Goal: Task Accomplishment & Management: Use online tool/utility

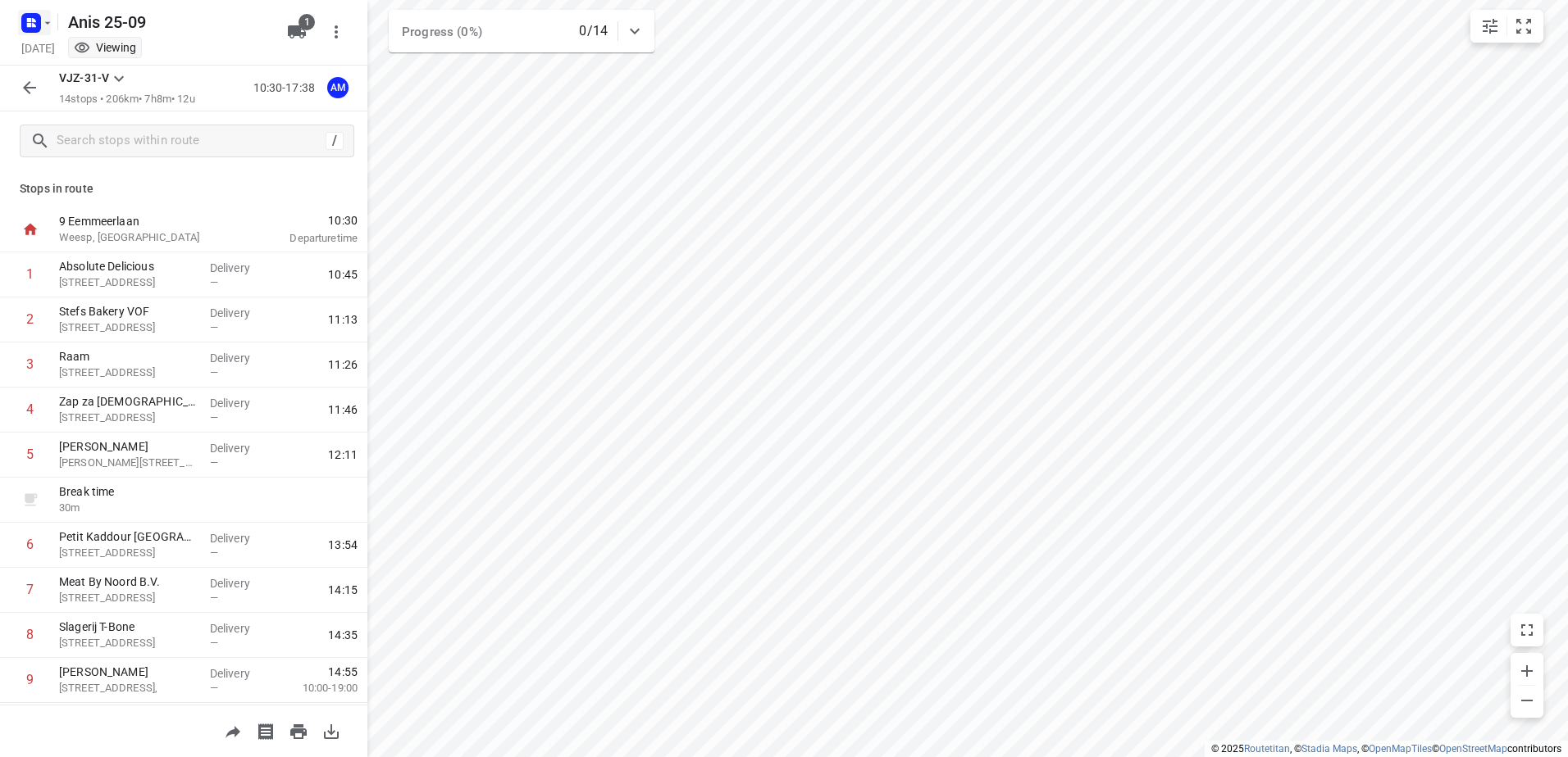
click at [27, 31] on rect "button" at bounding box center [32, 23] width 20 height 20
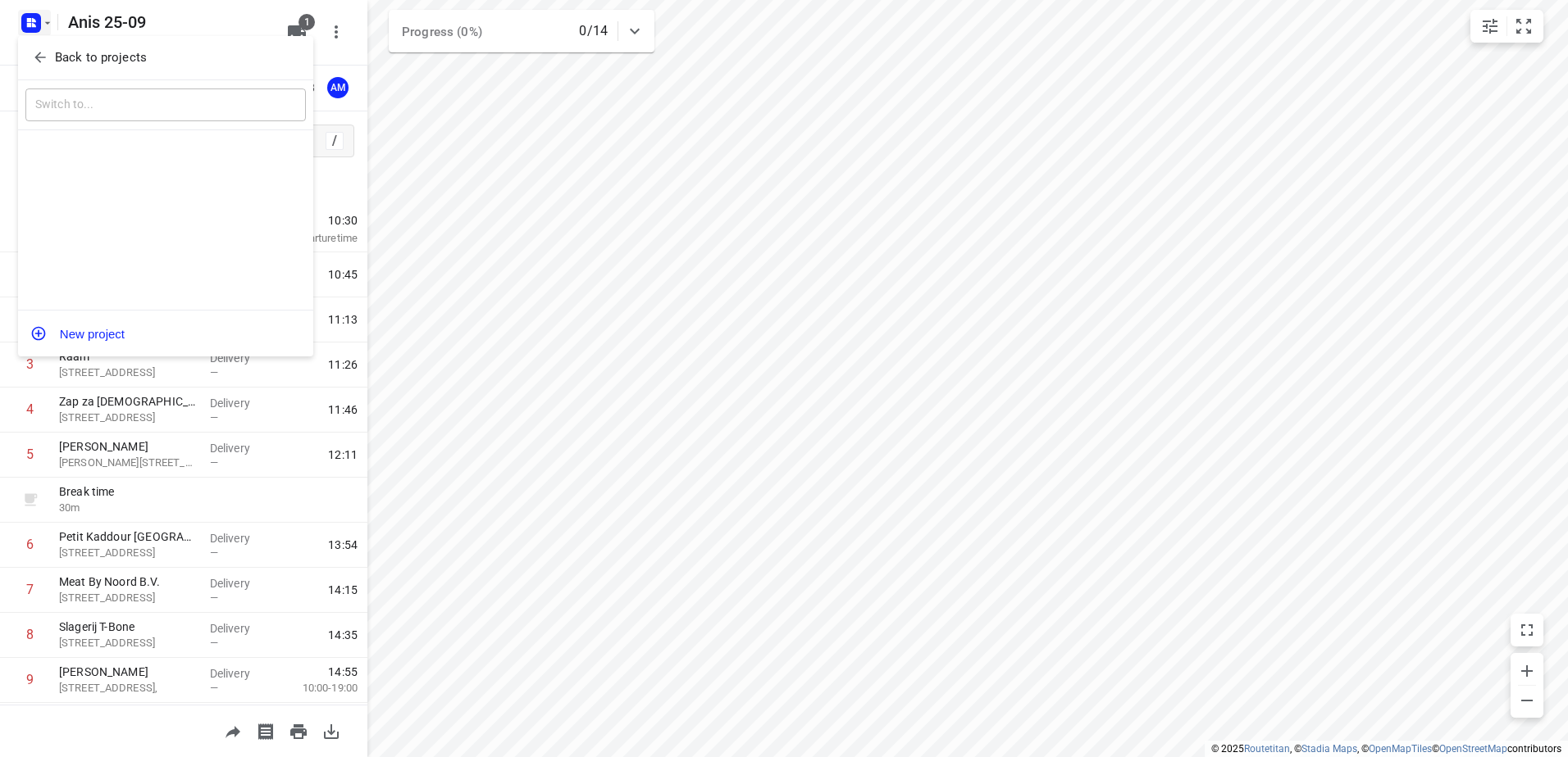
click at [127, 44] on div "Back to projects" at bounding box center [165, 58] width 295 height 44
click at [138, 57] on p "Back to projects" at bounding box center [101, 58] width 92 height 19
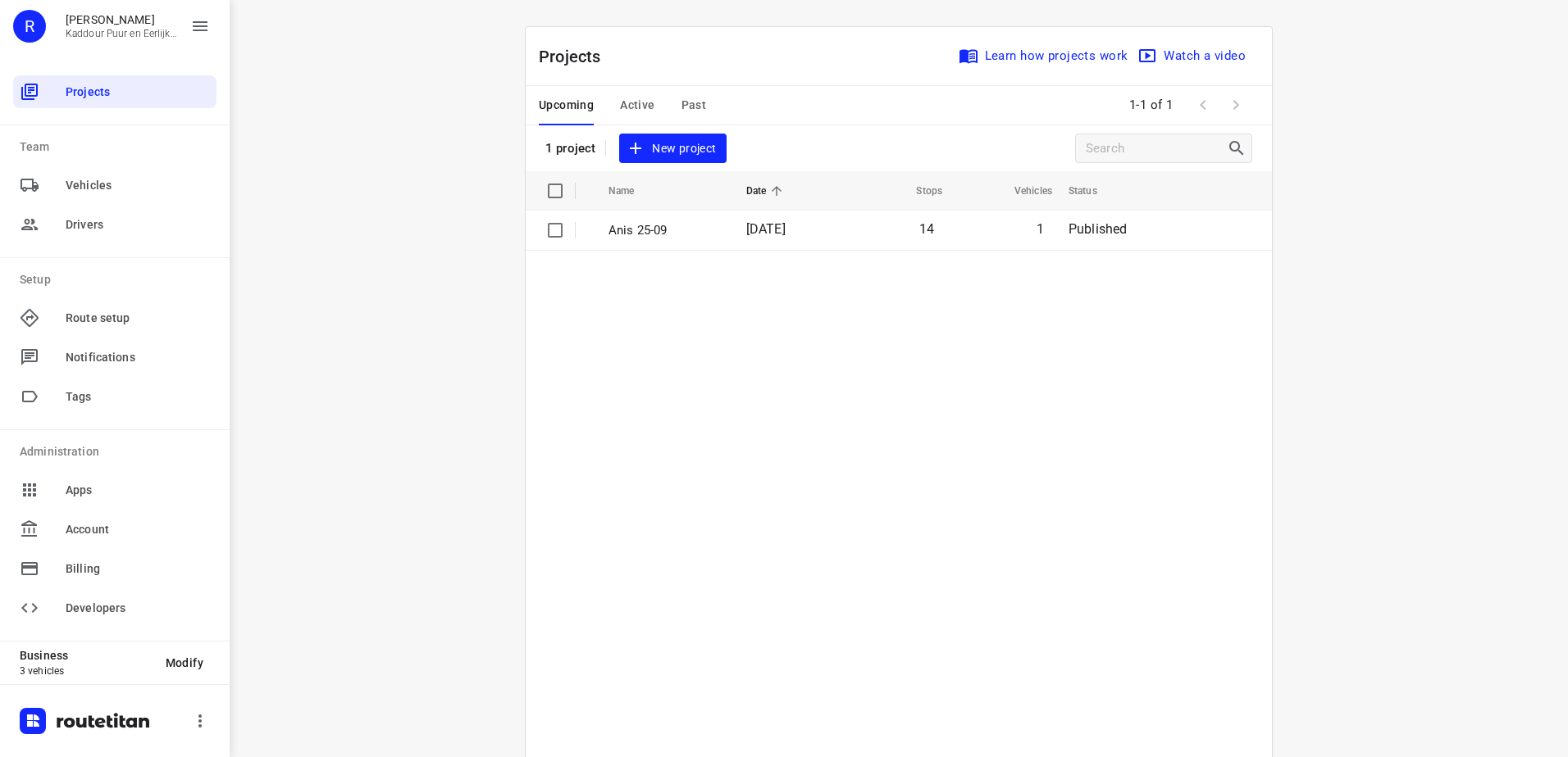
click at [630, 88] on button "Active" at bounding box center [637, 105] width 34 height 39
click at [583, 104] on span "Upcoming" at bounding box center [566, 105] width 55 height 21
click at [624, 108] on span "Active" at bounding box center [637, 105] width 34 height 21
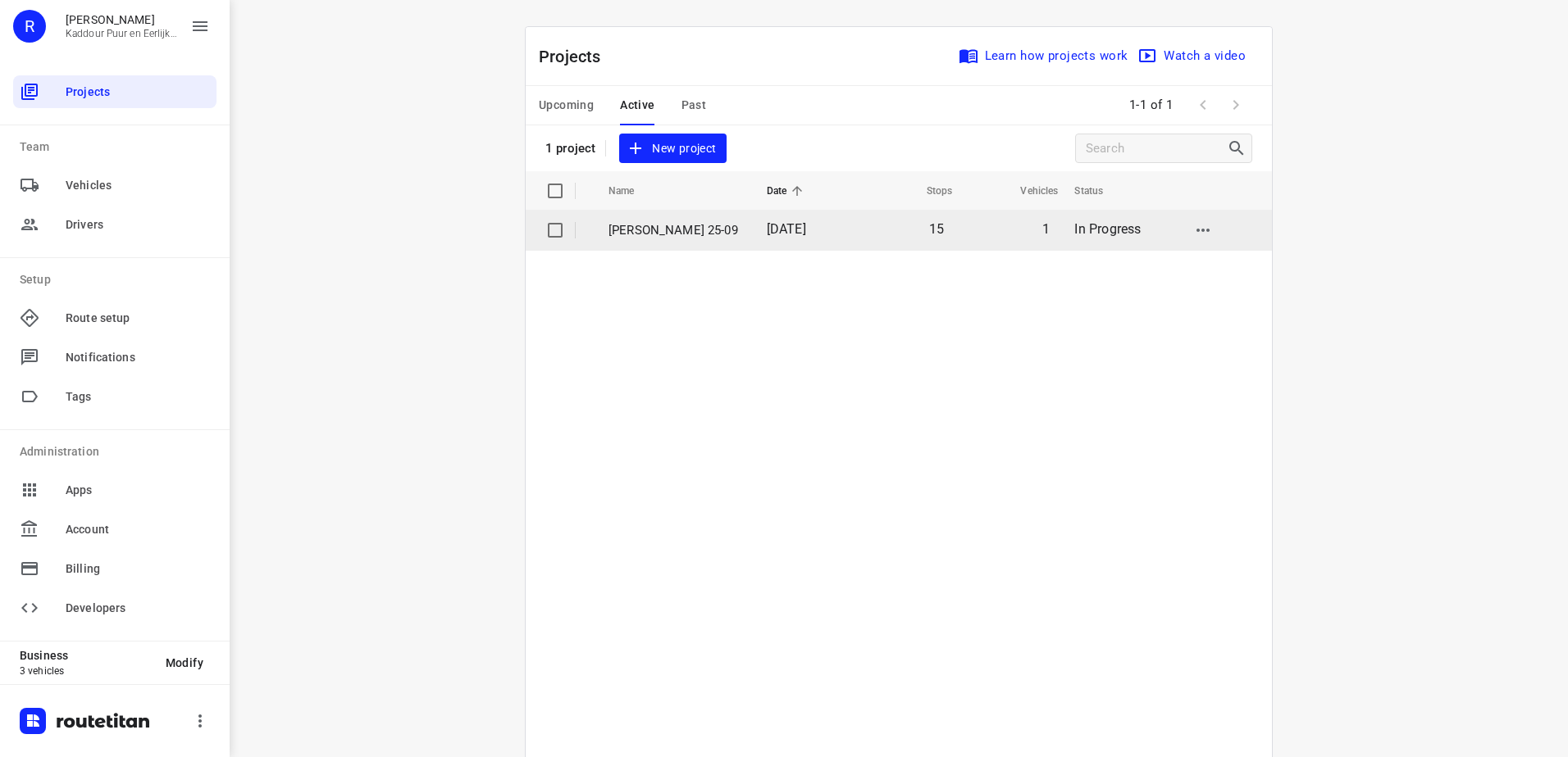
click at [781, 228] on span "[DATE]" at bounding box center [786, 229] width 39 height 16
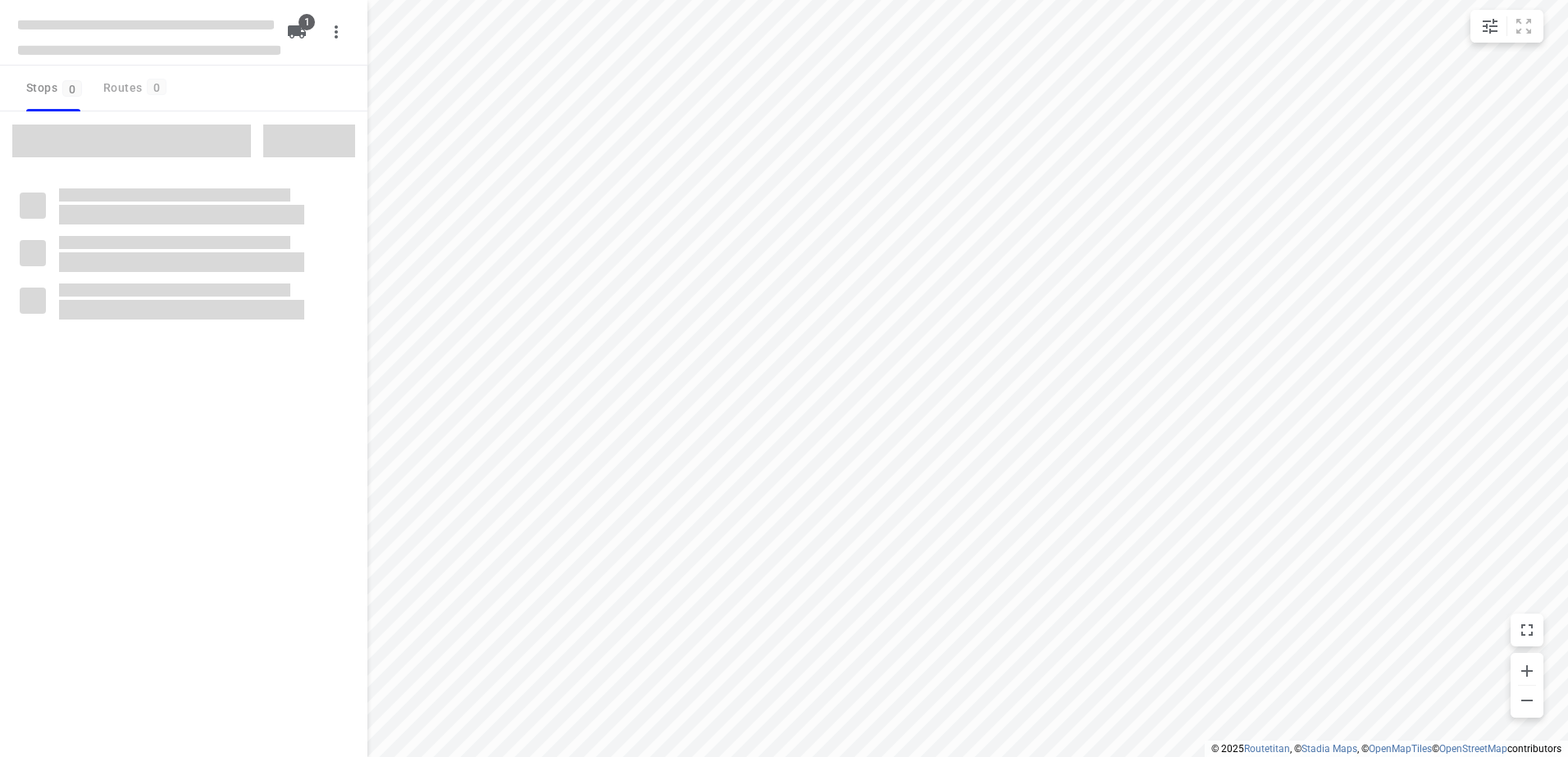
type input "distance"
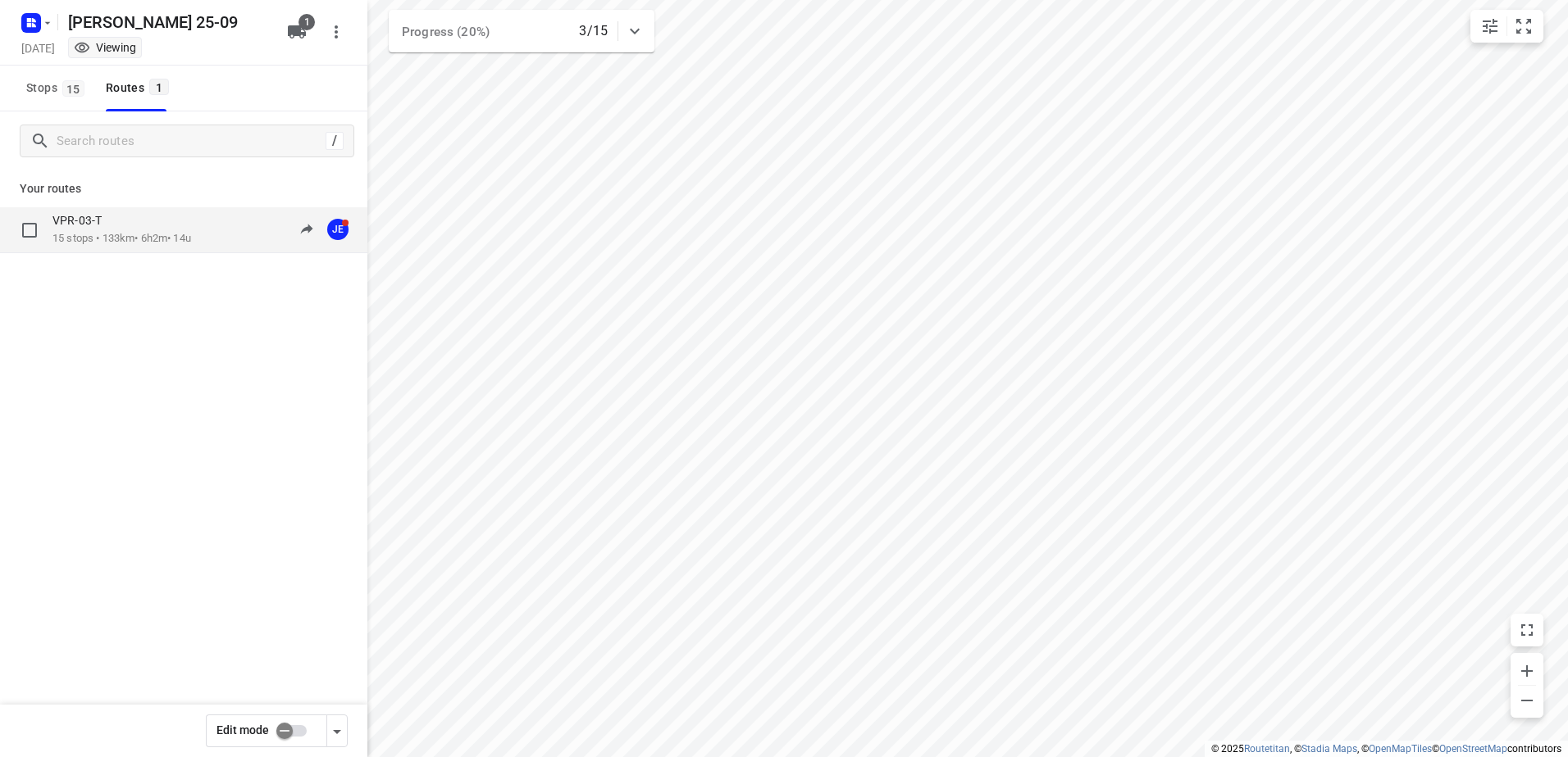
click at [40, 212] on div "VPR-03-T 15 stops • 133km • 6h2m • 14u 09:02-14:54 JE" at bounding box center [183, 230] width 367 height 46
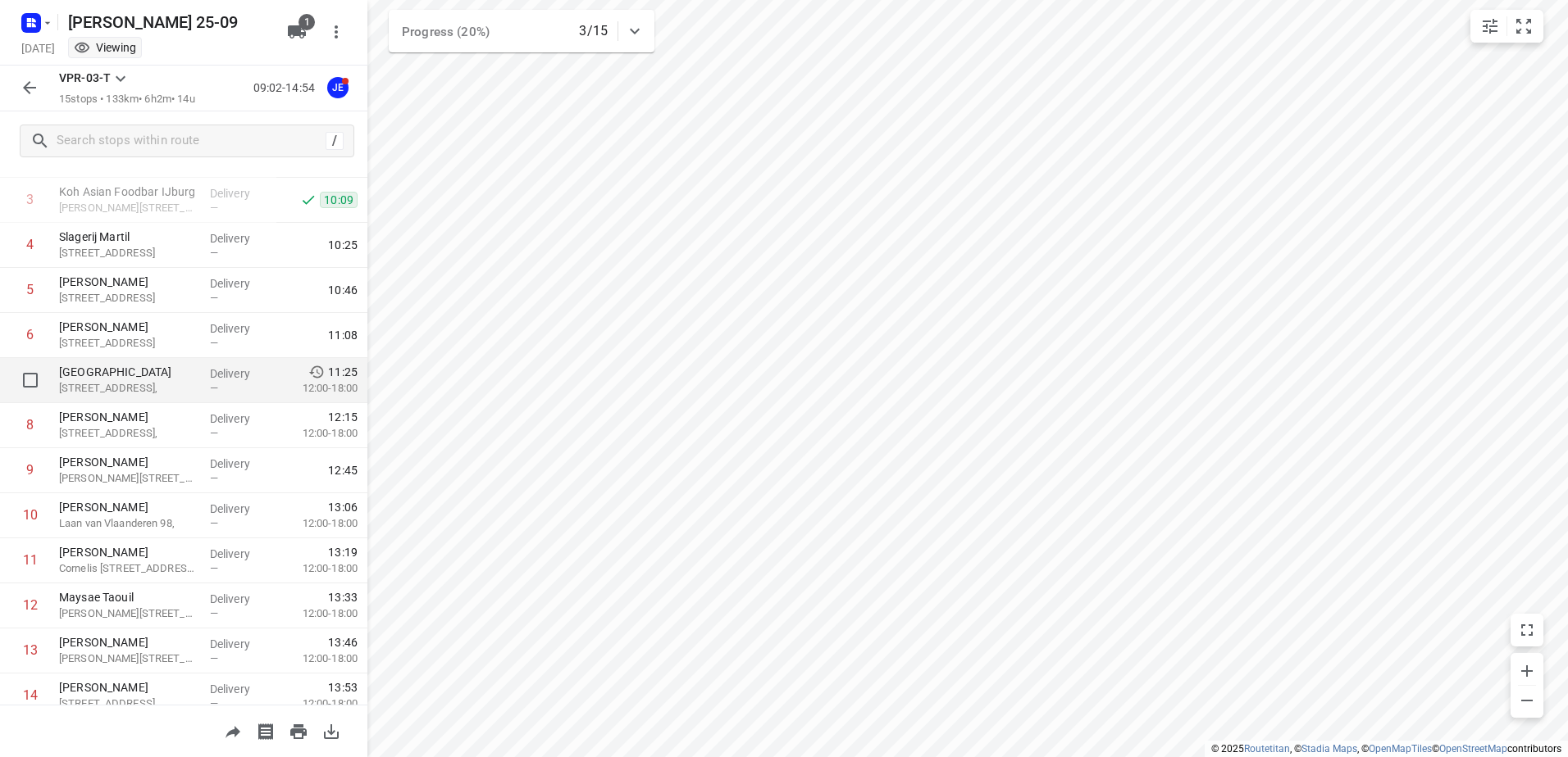
scroll to position [269, 0]
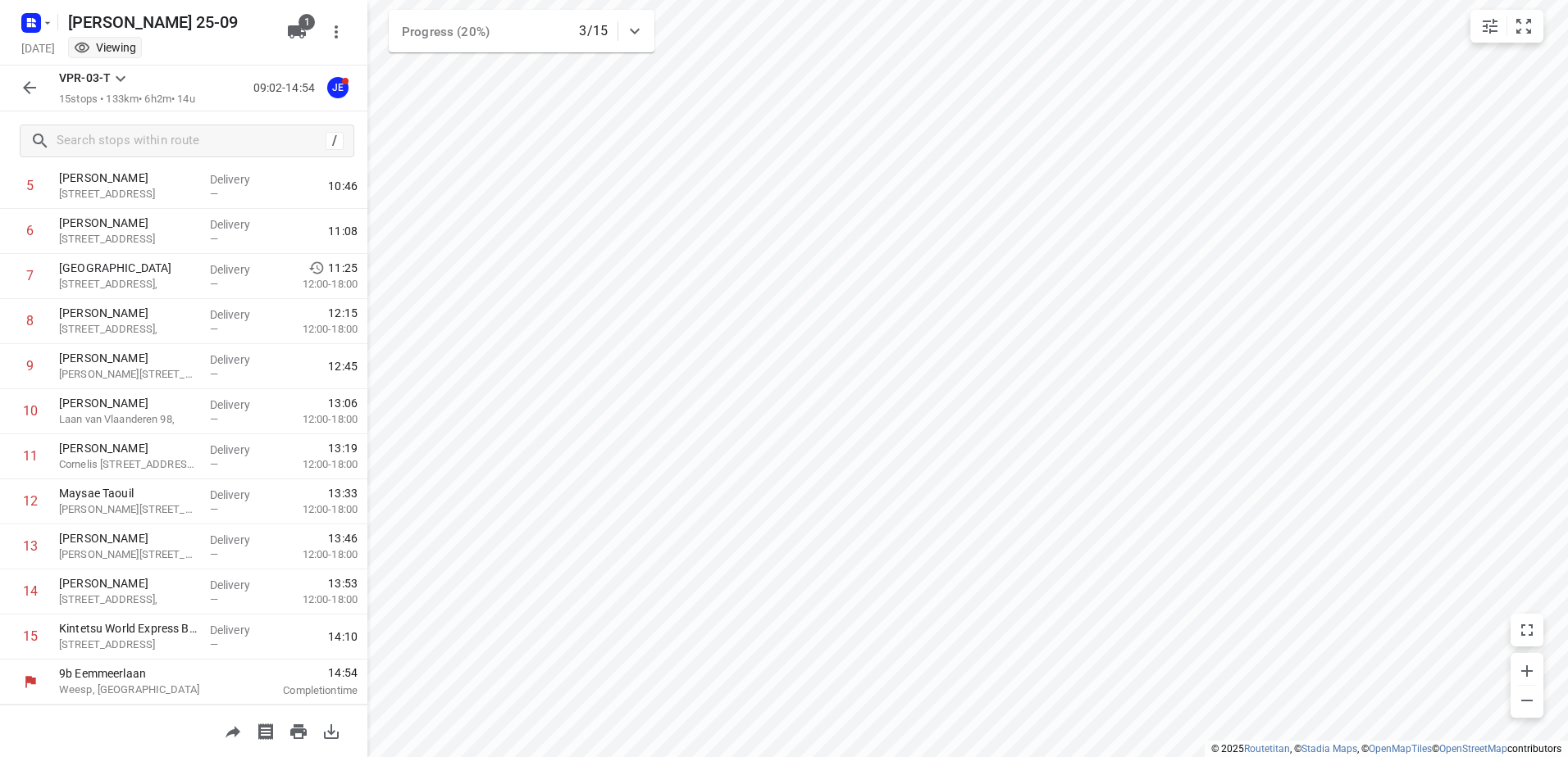
click at [27, 78] on icon "button" at bounding box center [30, 88] width 20 height 20
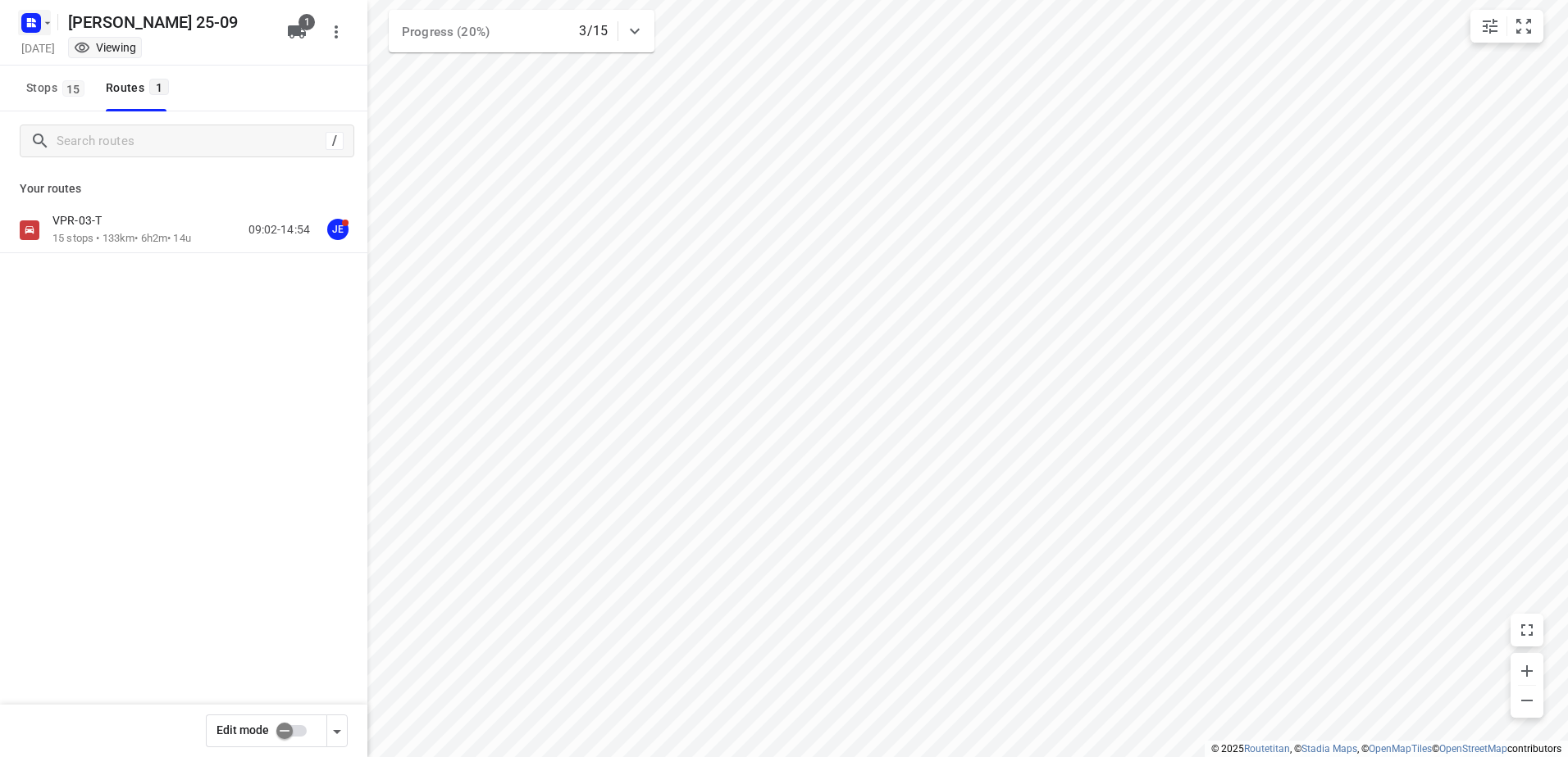
click at [28, 22] on icon "button" at bounding box center [28, 20] width 4 height 4
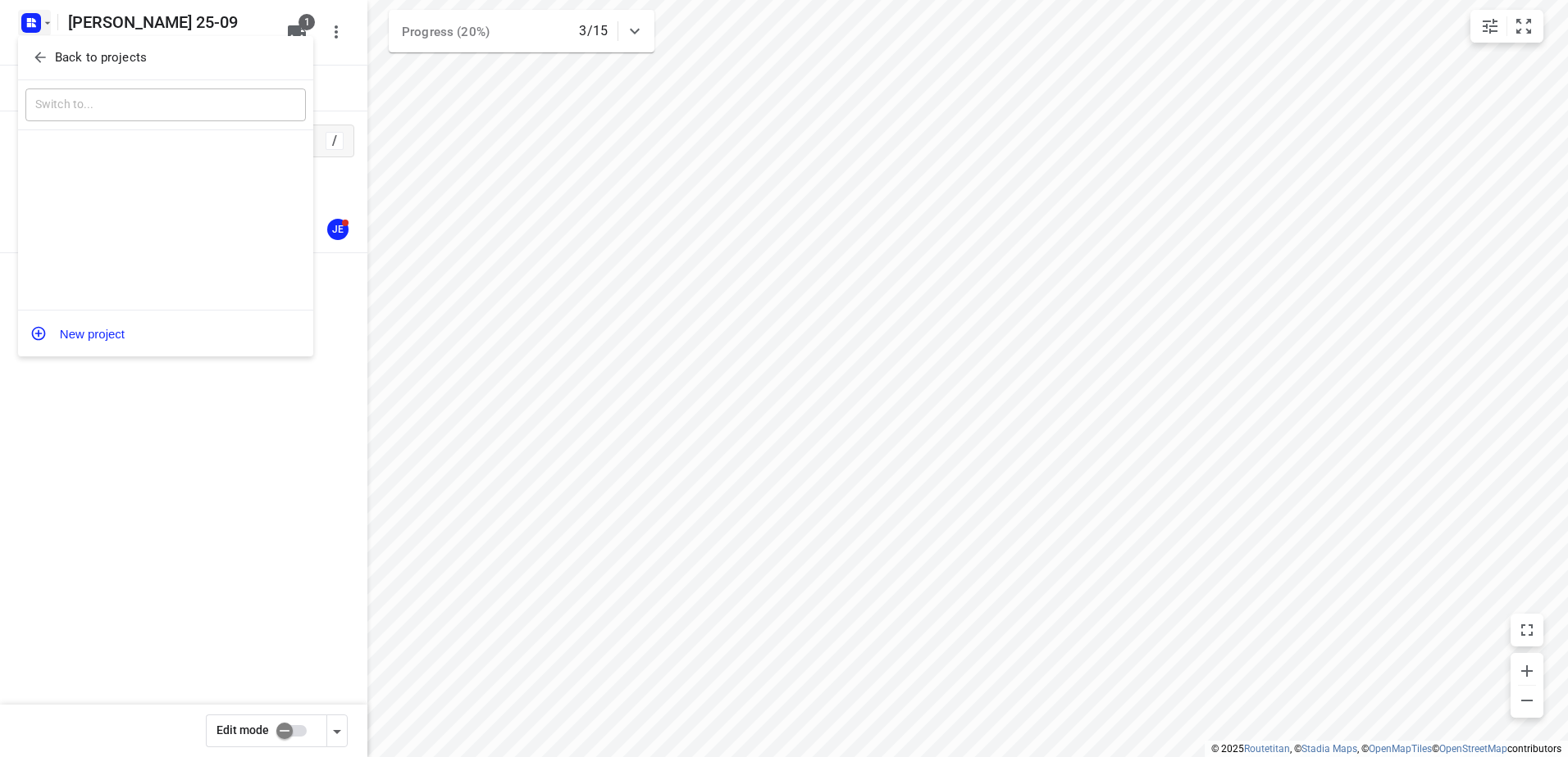
click at [105, 43] on div "Back to projects" at bounding box center [165, 58] width 295 height 44
click at [105, 44] on div "Back to projects" at bounding box center [165, 58] width 295 height 44
click at [113, 61] on p "Back to projects" at bounding box center [101, 58] width 92 height 19
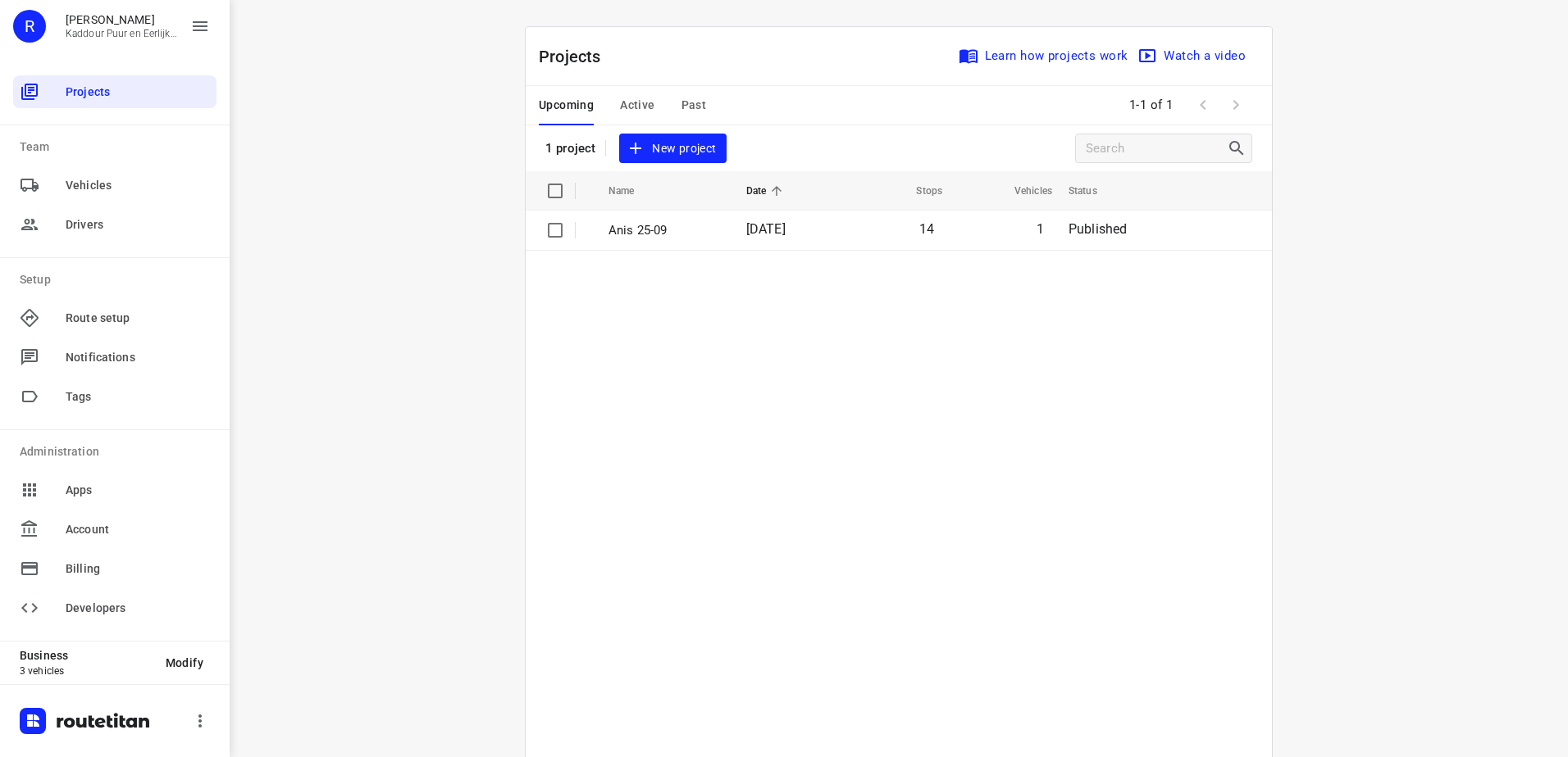
click at [639, 109] on span "Active" at bounding box center [637, 105] width 34 height 21
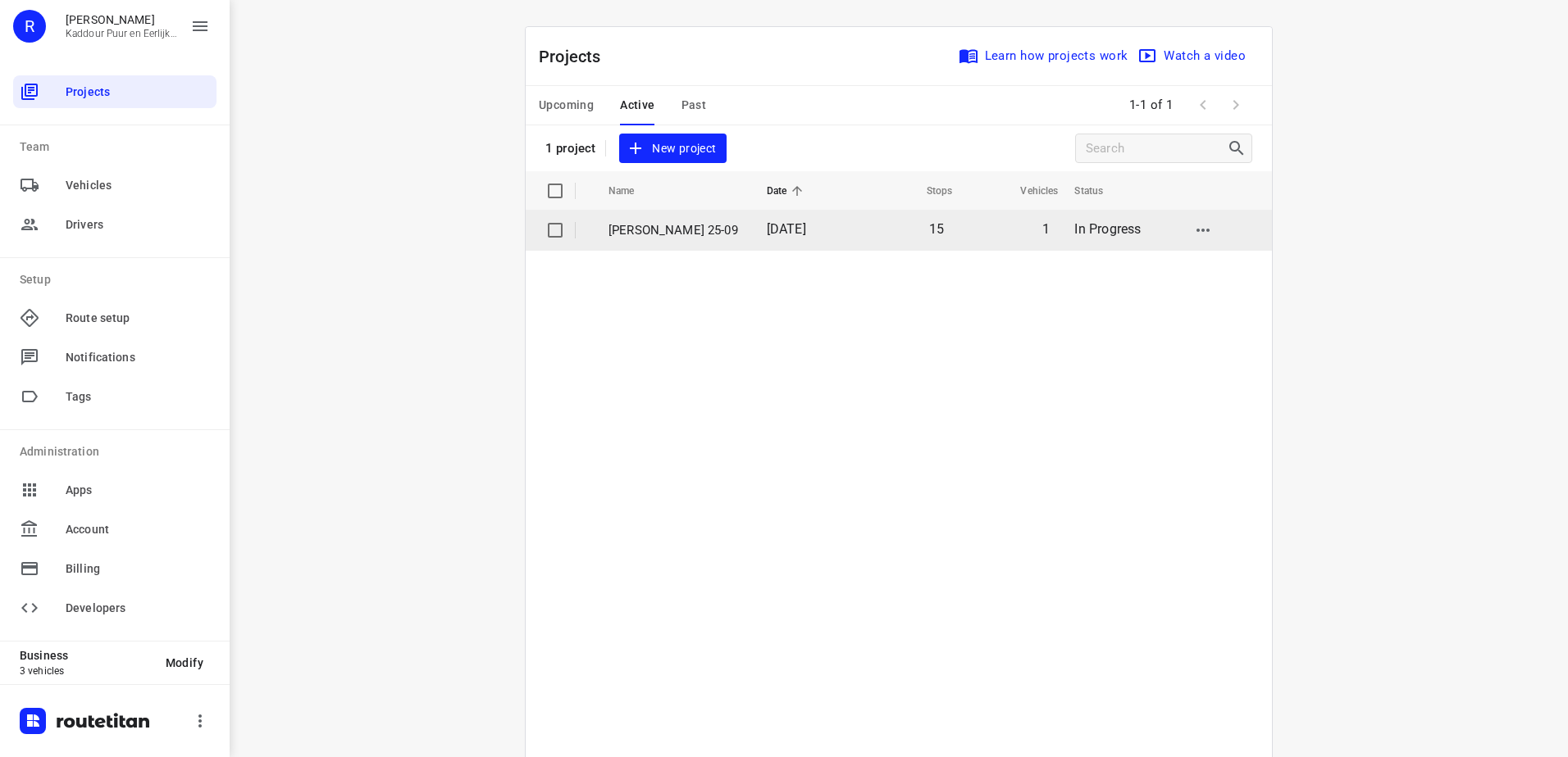
click at [681, 240] on td "[PERSON_NAME] 25-09" at bounding box center [672, 230] width 161 height 39
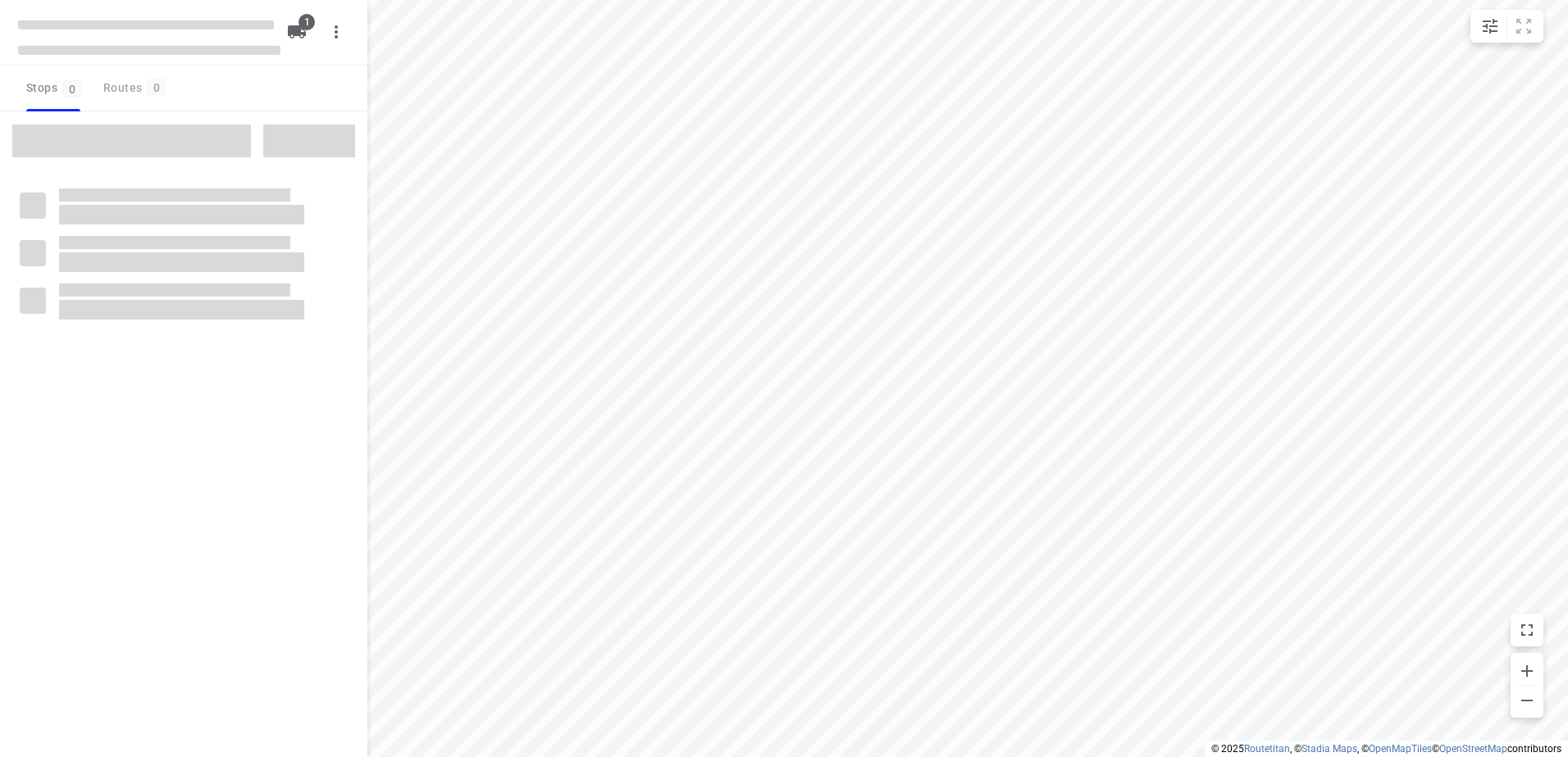
type input "distance"
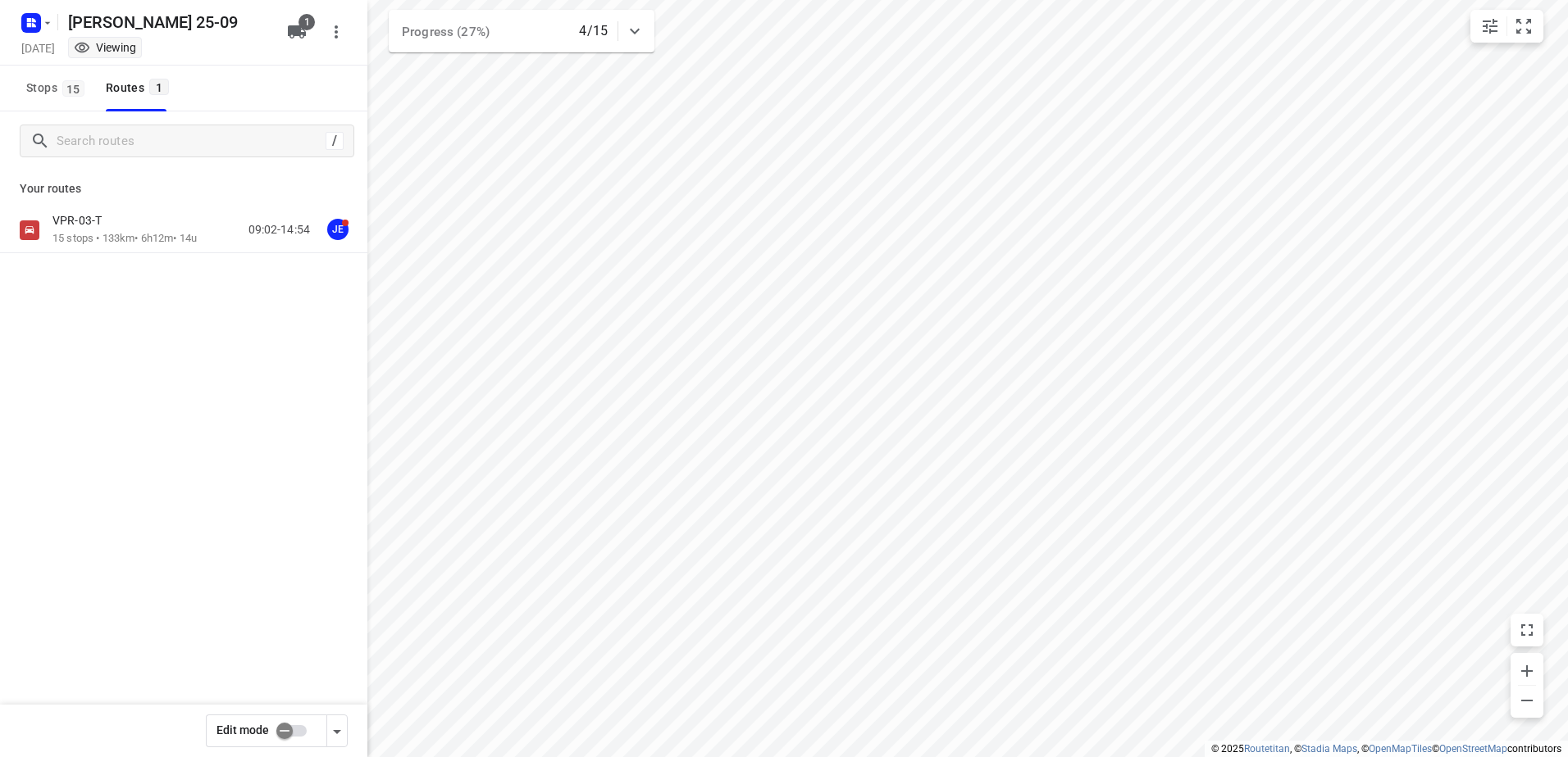
click at [293, 734] on input "checkbox" at bounding box center [284, 730] width 94 height 31
checkbox input "true"
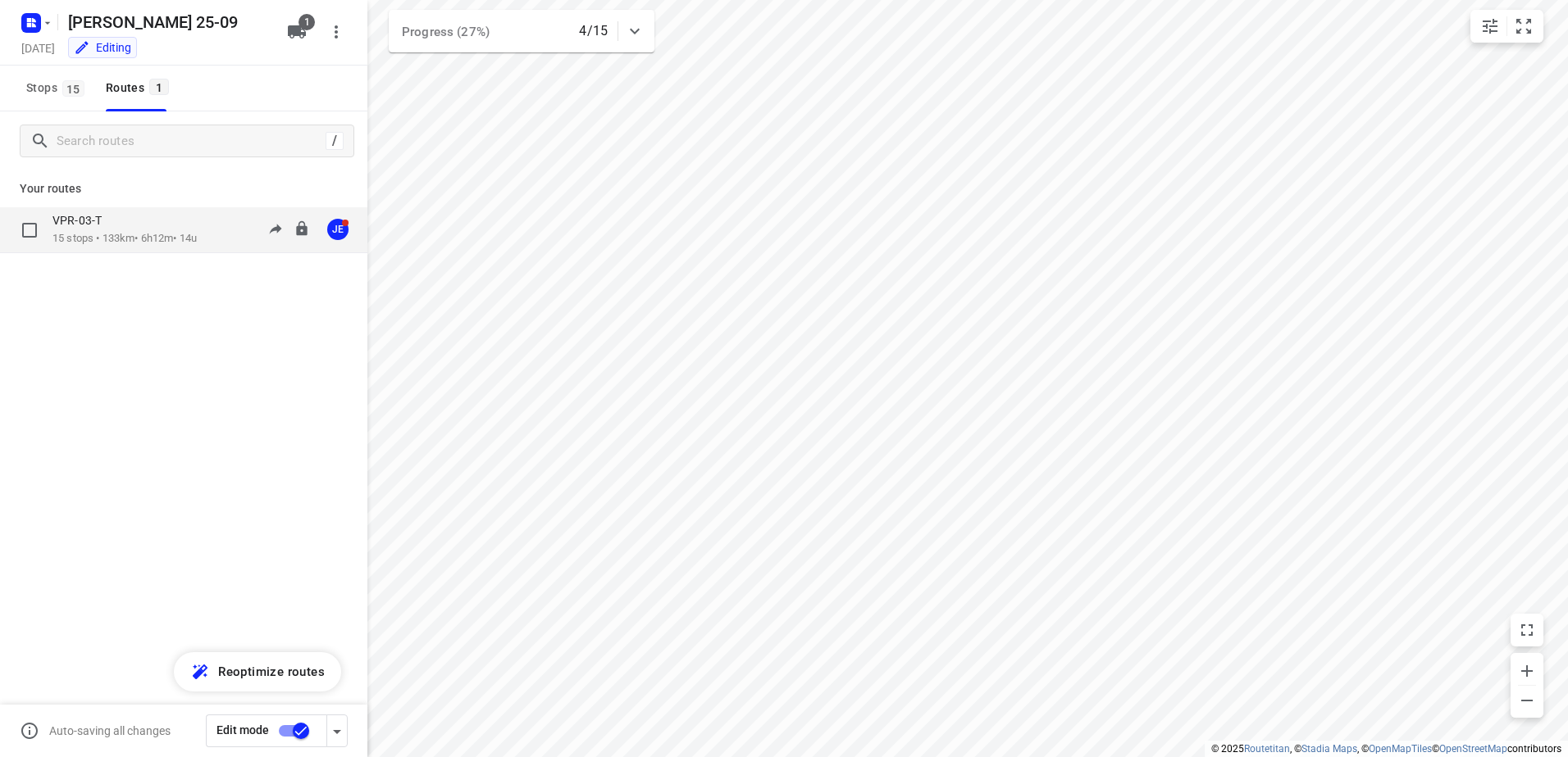
click at [138, 236] on p "15 stops • 133km • 6h12m • 14u" at bounding box center [125, 239] width 145 height 16
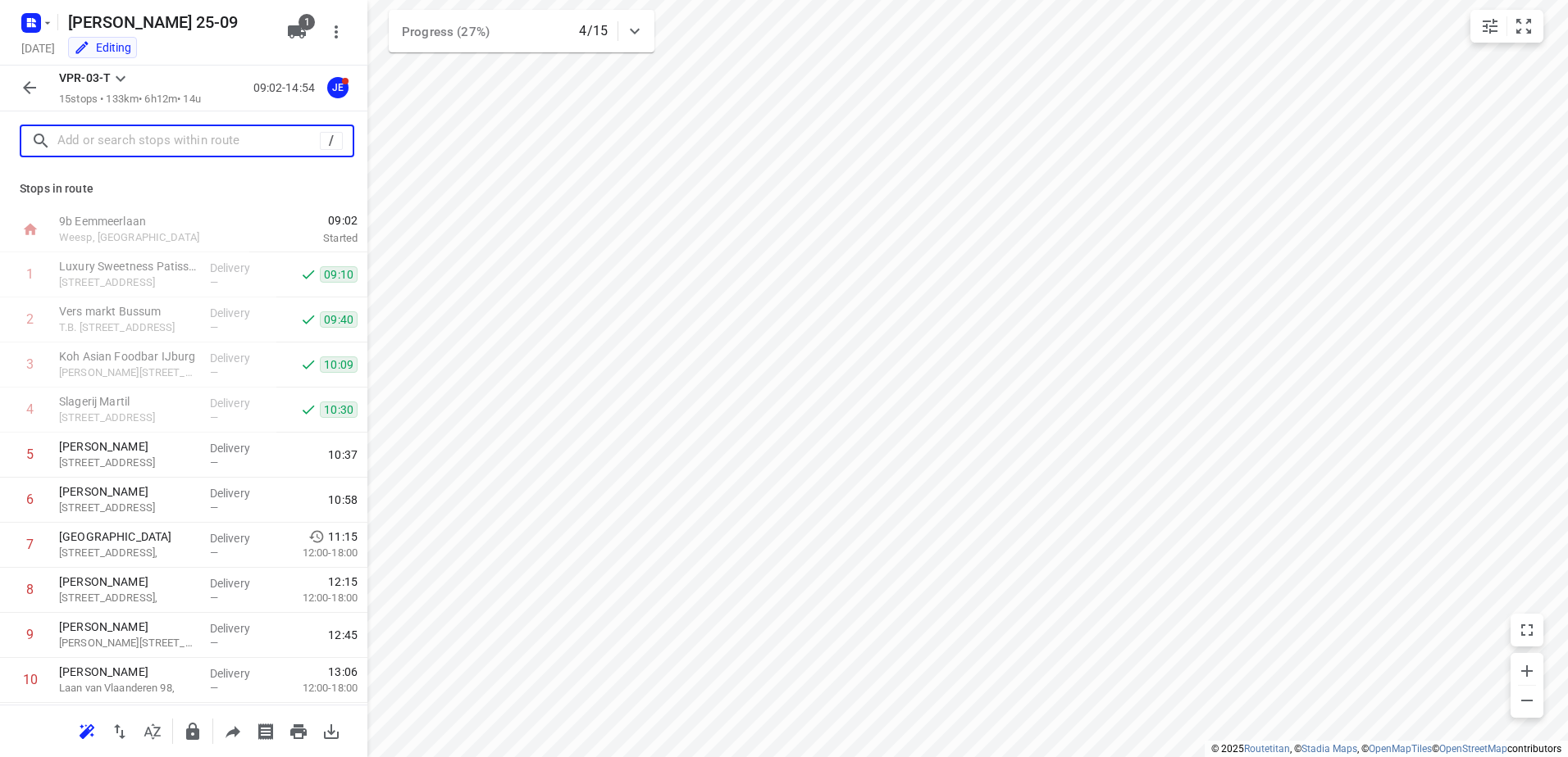
drag, startPoint x: 138, startPoint y: 236, endPoint x: 142, endPoint y: 146, distance: 90.1
click at [142, 146] on input "text" at bounding box center [189, 141] width 262 height 25
paste input "Markengouw 245A"
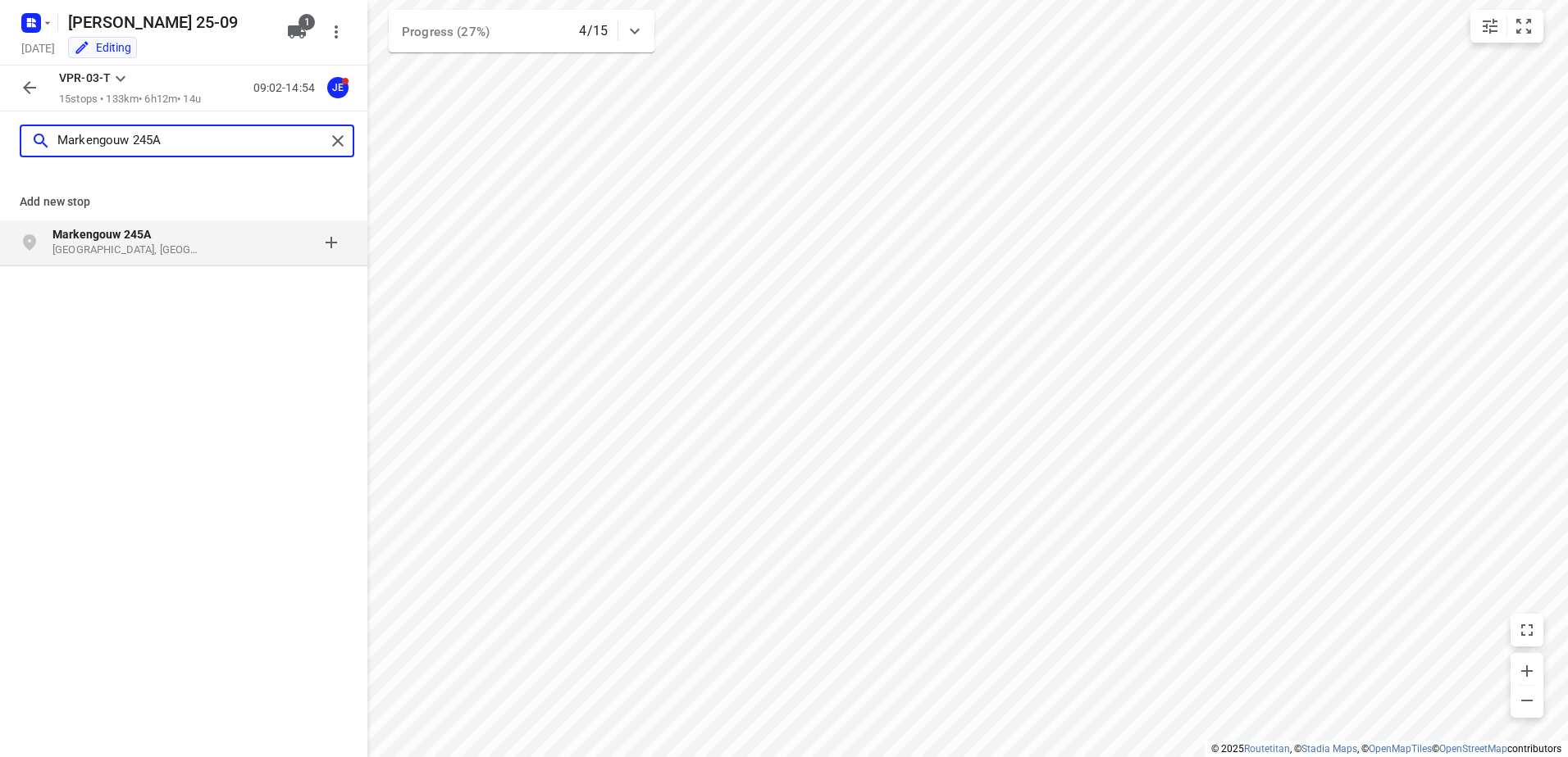
type input "Markengouw 245A"
click at [152, 235] on p "Markengouw 245A" at bounding box center [128, 235] width 150 height 17
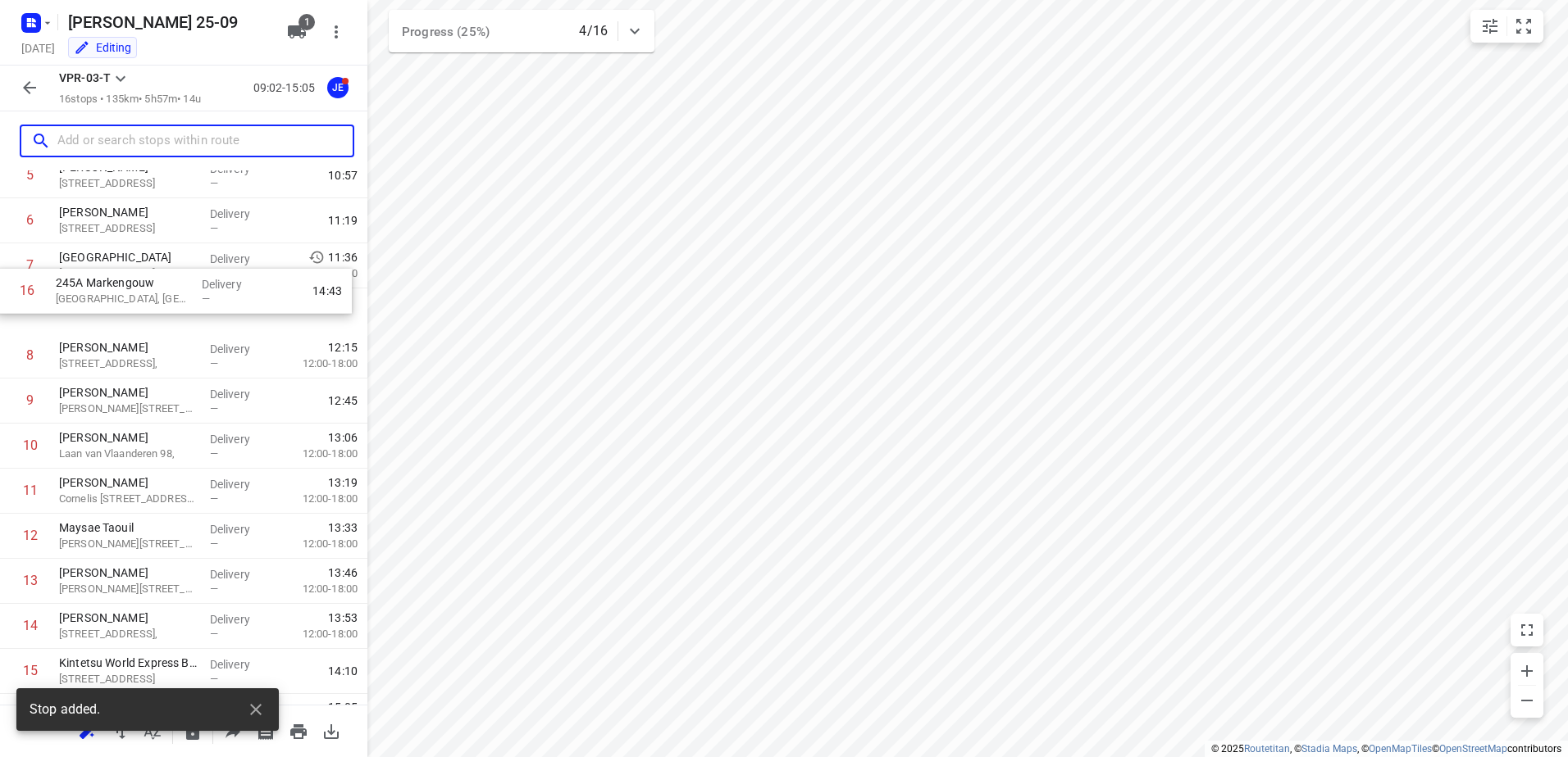
scroll to position [277, 0]
drag, startPoint x: 181, startPoint y: 639, endPoint x: 181, endPoint y: 348, distance: 291.0
click at [181, 348] on div "1 Luxury Sweetness Patisserie [STREET_ADDRESS] Delivery — 09:10 2 Vers markt Bu…" at bounding box center [183, 337] width 367 height 721
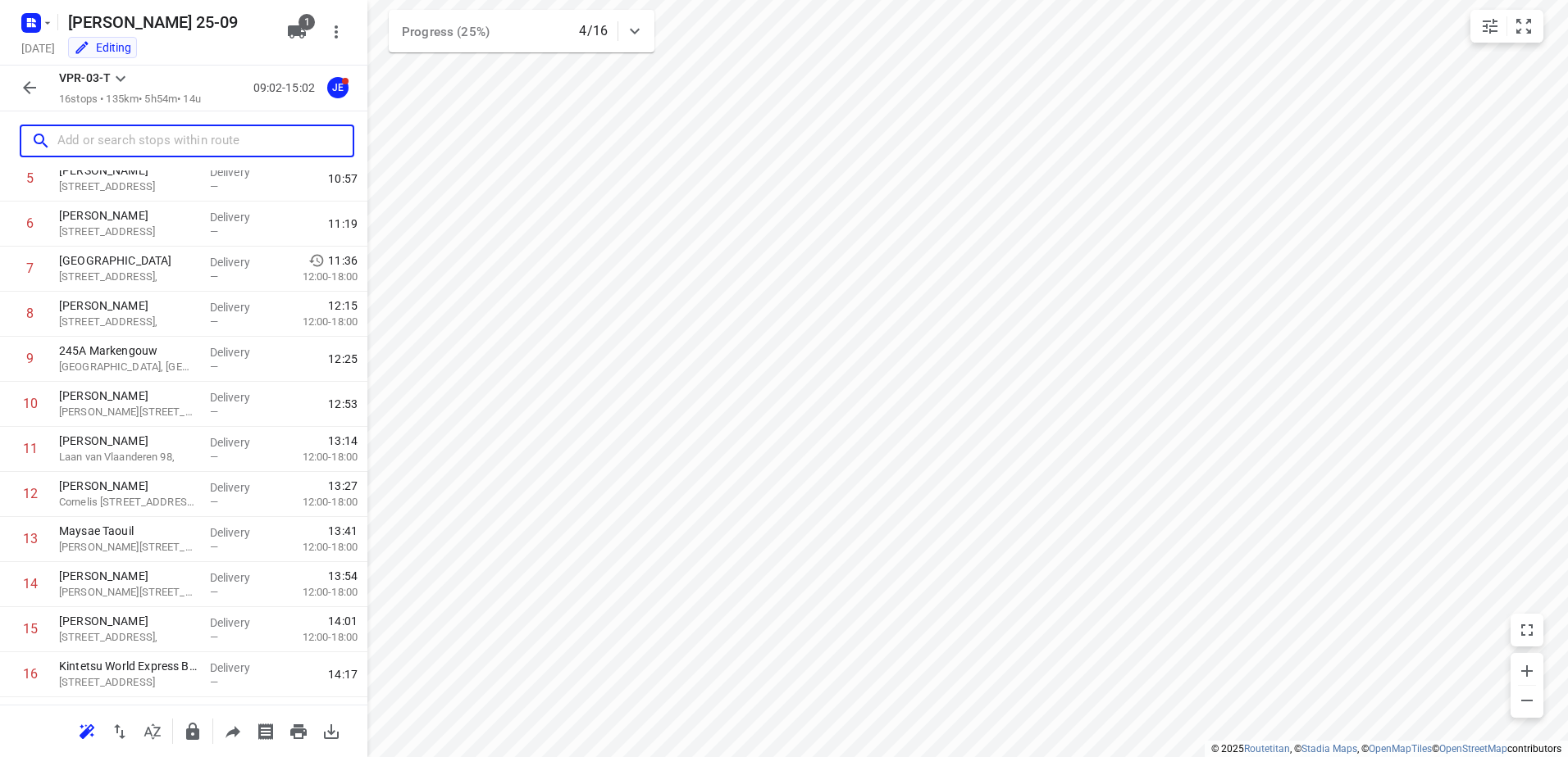
click at [158, 356] on p "245A Markengouw" at bounding box center [128, 351] width 138 height 17
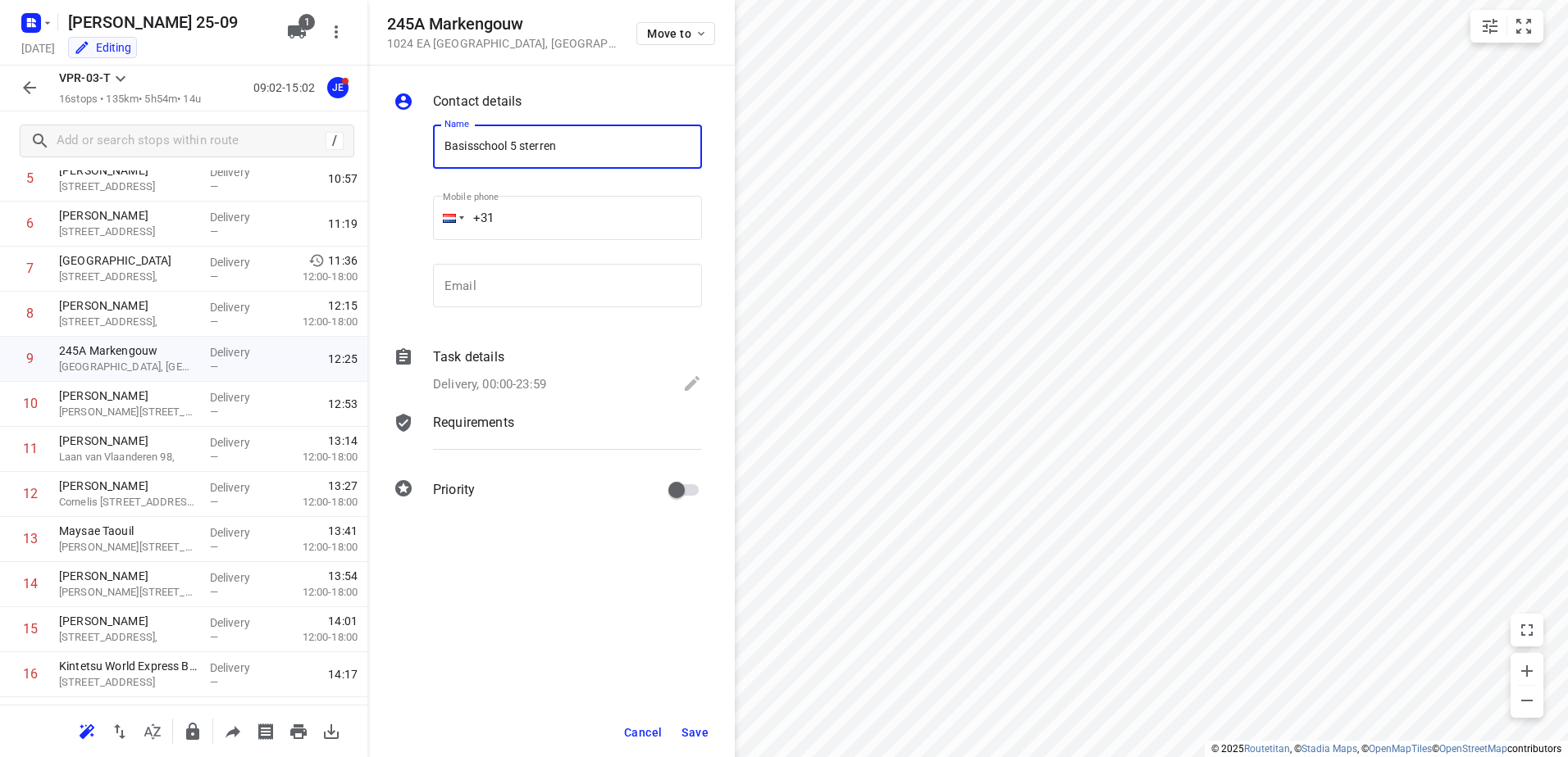
type input "Basisschool 5 sterren"
click at [569, 353] on div "Task details" at bounding box center [568, 358] width 269 height 20
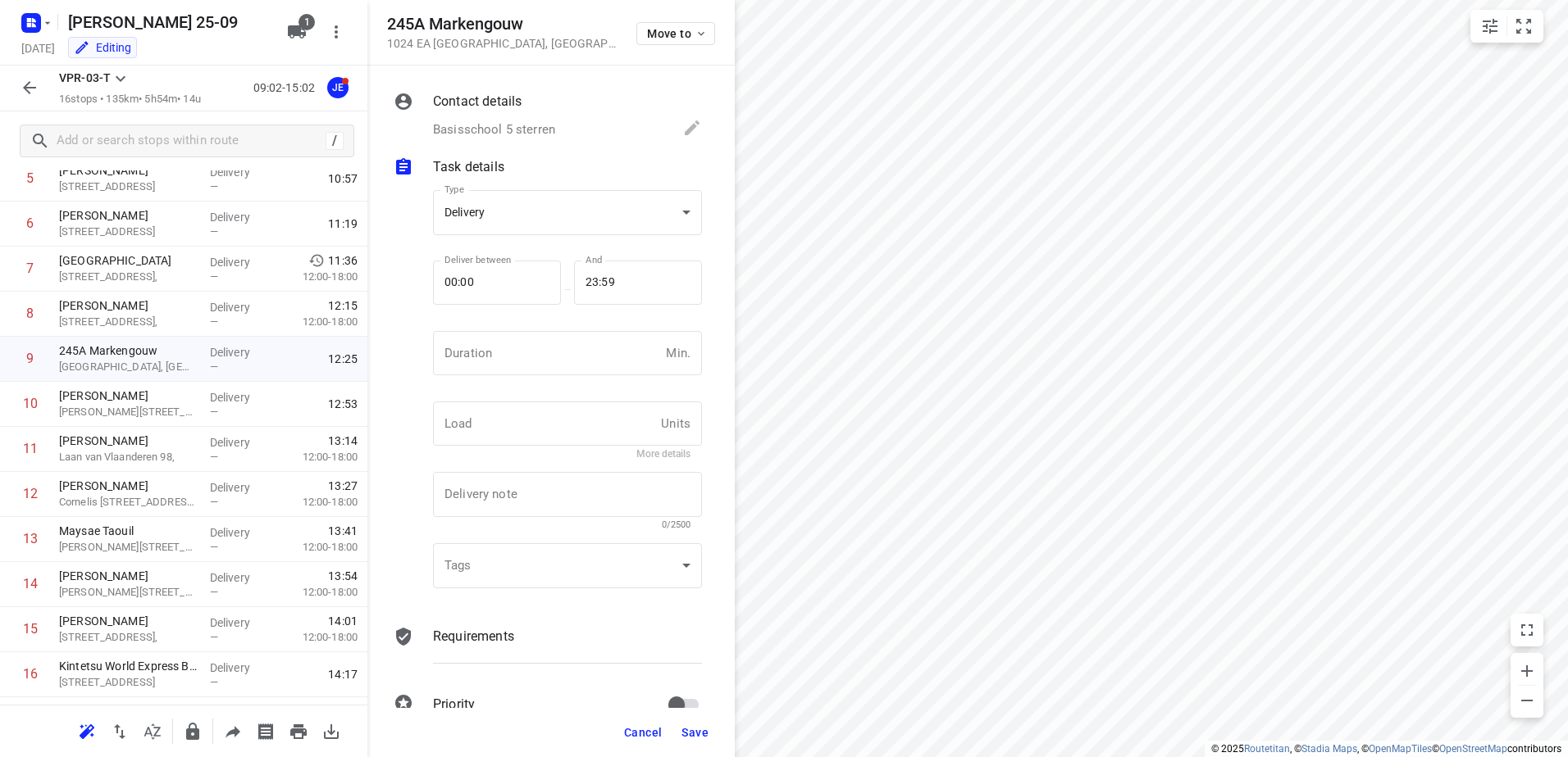
click at [569, 353] on input "number" at bounding box center [546, 353] width 227 height 44
type input "8"
click at [695, 727] on span "Save" at bounding box center [695, 733] width 27 height 13
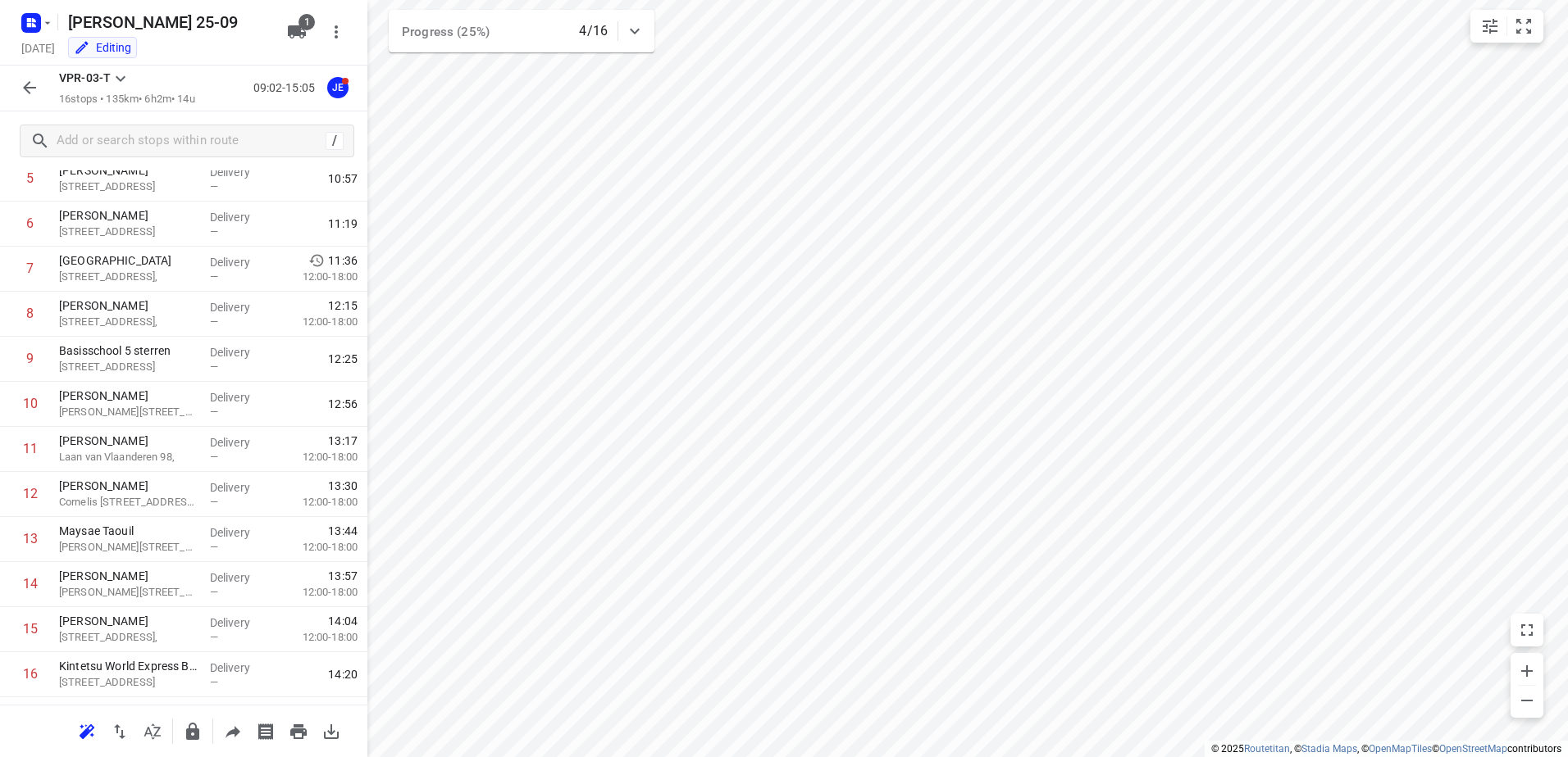
click at [29, 89] on icon "button" at bounding box center [29, 88] width 13 height 13
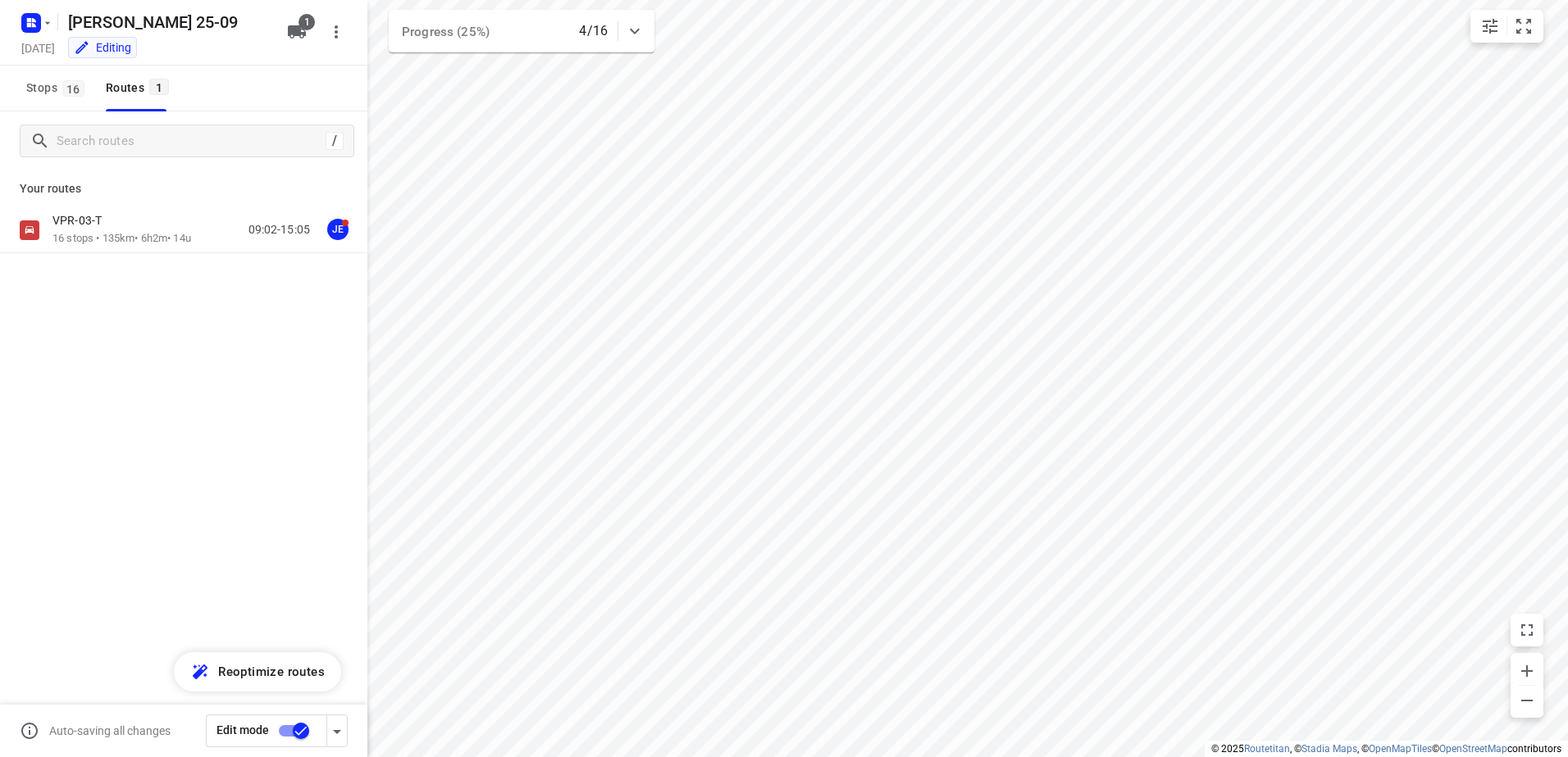
click at [304, 738] on input "checkbox" at bounding box center [301, 730] width 94 height 31
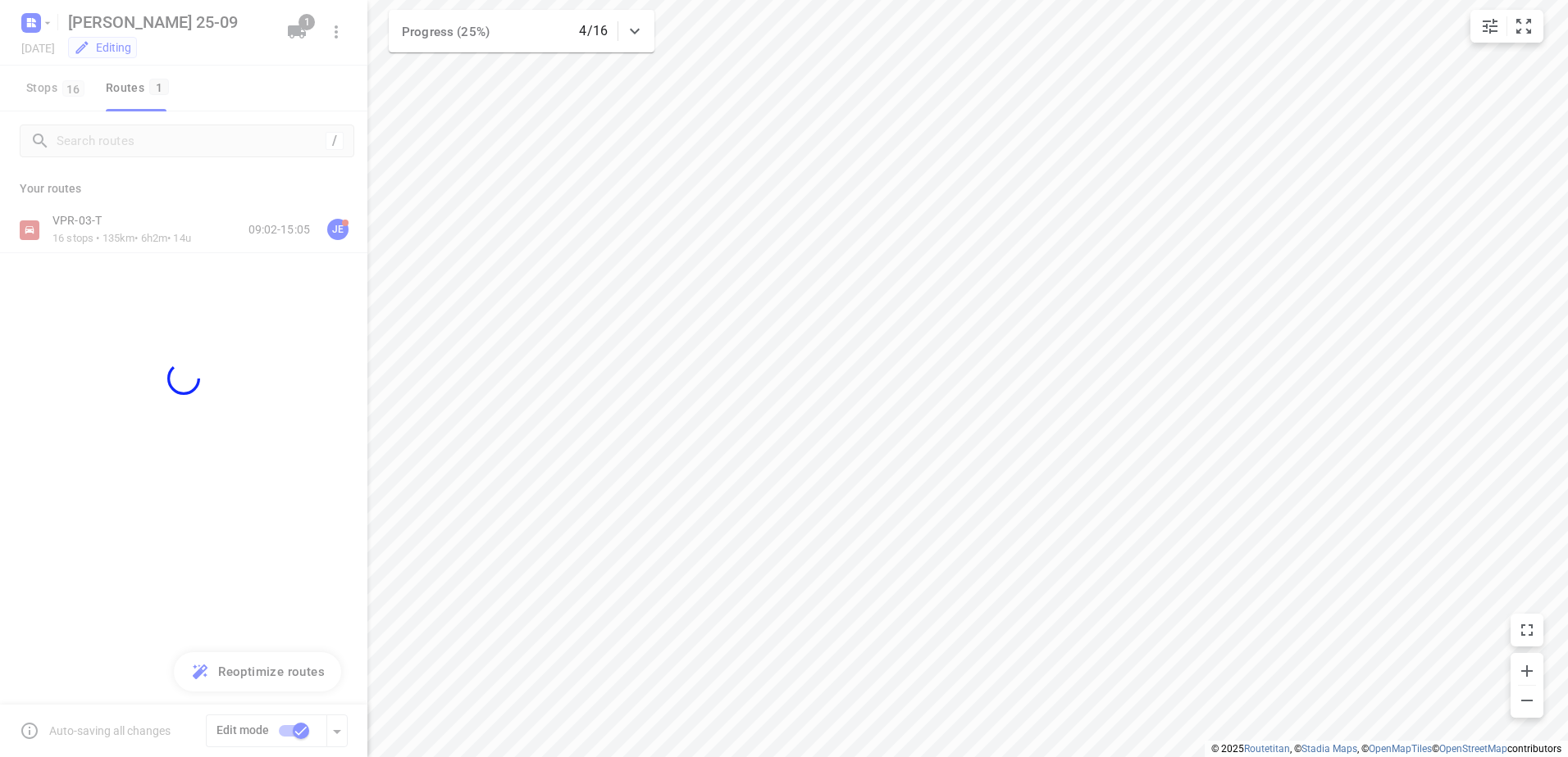
checkbox input "false"
